Goal: Task Accomplishment & Management: Manage account settings

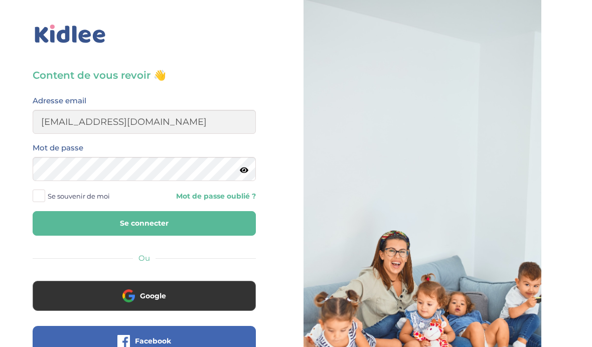
type input "neleaantonia@gmail.com"
click at [144, 223] on button "Se connecter" at bounding box center [144, 223] width 223 height 25
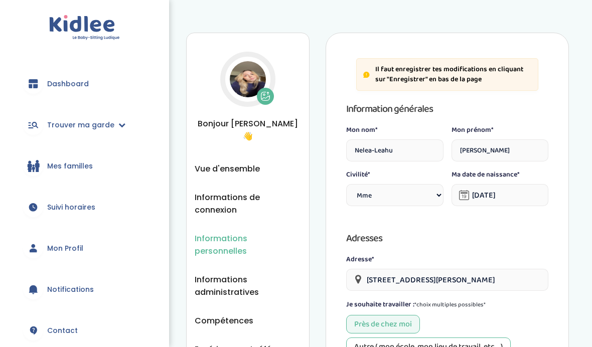
select select "1"
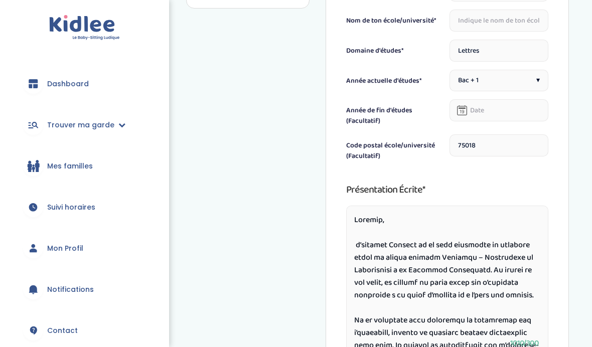
scroll to position [521, 0]
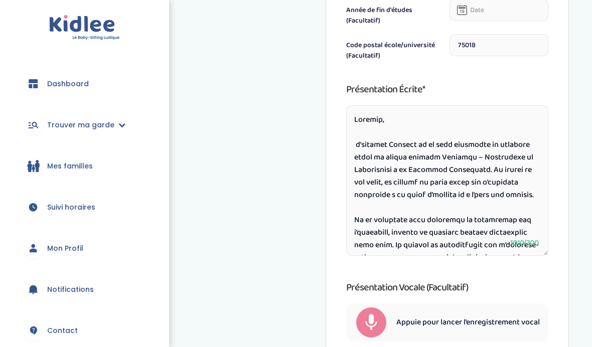
click at [361, 126] on textarea at bounding box center [447, 180] width 202 height 151
click at [363, 122] on textarea at bounding box center [447, 180] width 202 height 151
click at [357, 154] on textarea at bounding box center [447, 180] width 202 height 151
click at [369, 124] on textarea at bounding box center [447, 181] width 202 height 151
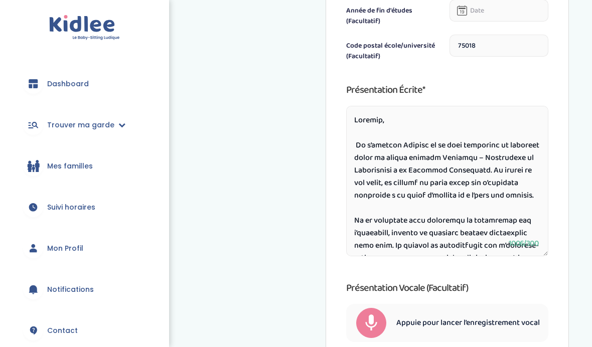
click at [369, 127] on textarea at bounding box center [447, 181] width 202 height 151
click at [372, 123] on textarea at bounding box center [447, 181] width 202 height 151
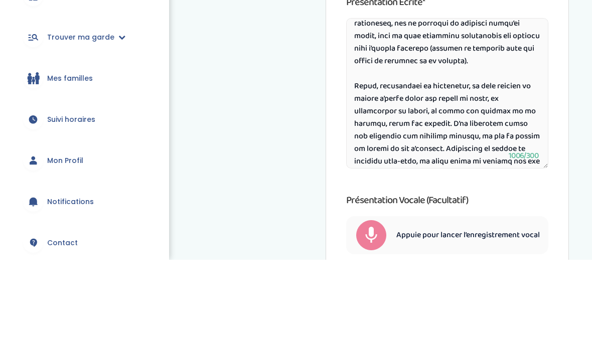
scroll to position [204, 0]
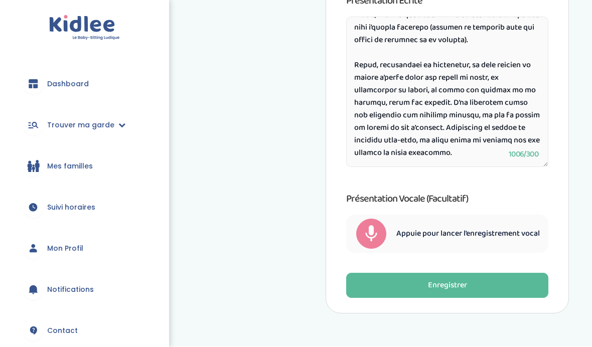
type textarea "Loremip, Do s’ametcon Adipisc el se doei temporinc ut laboreet dolor ma aliqua …"
click at [495, 290] on button "Enregistrer" at bounding box center [447, 285] width 202 height 25
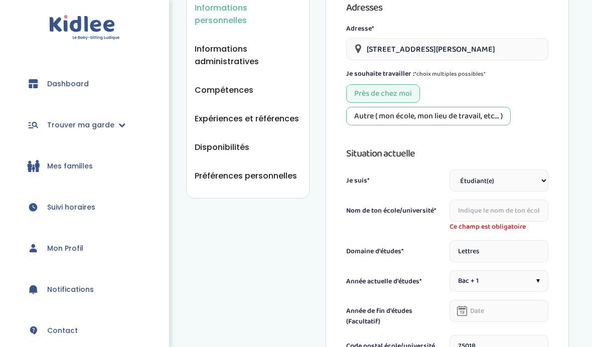
click at [510, 210] on input "text" at bounding box center [499, 211] width 99 height 22
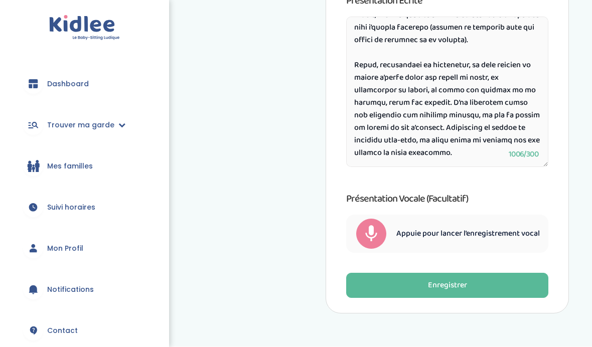
type input "[GEOGRAPHIC_DATA]"
click at [410, 292] on button "Enregistrer" at bounding box center [447, 285] width 202 height 25
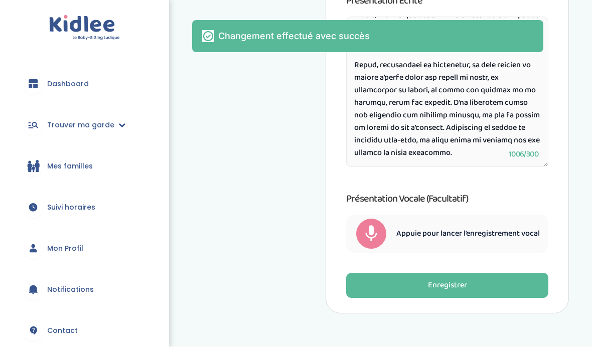
scroll to position [646, 0]
